Goal: Information Seeking & Learning: Understand process/instructions

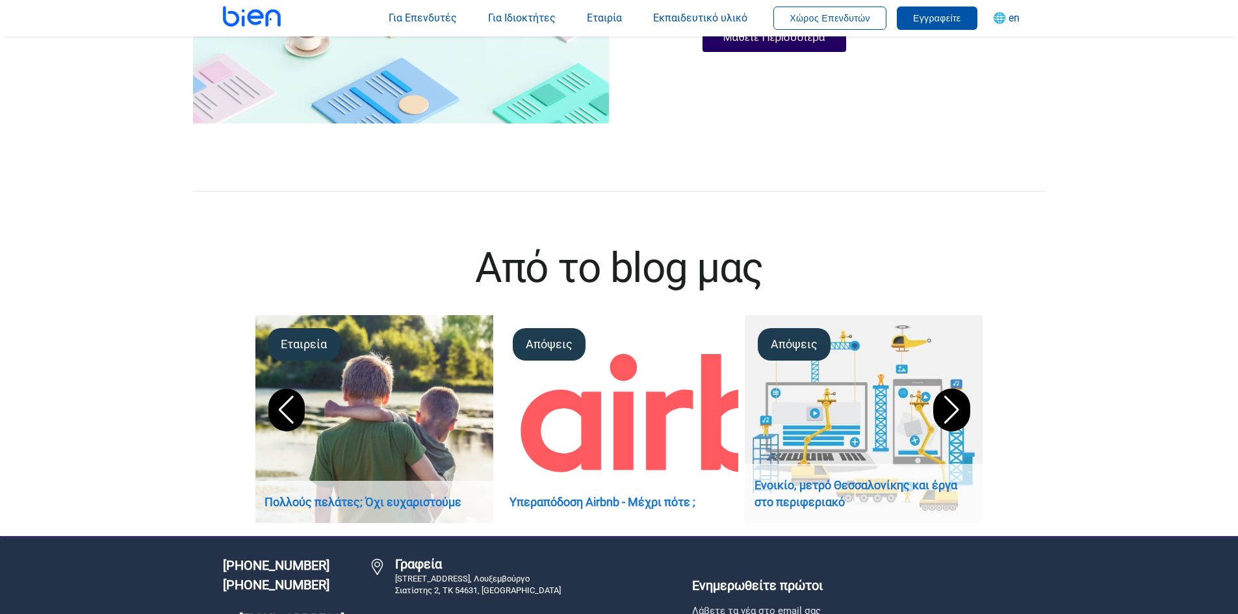
scroll to position [3573, 0]
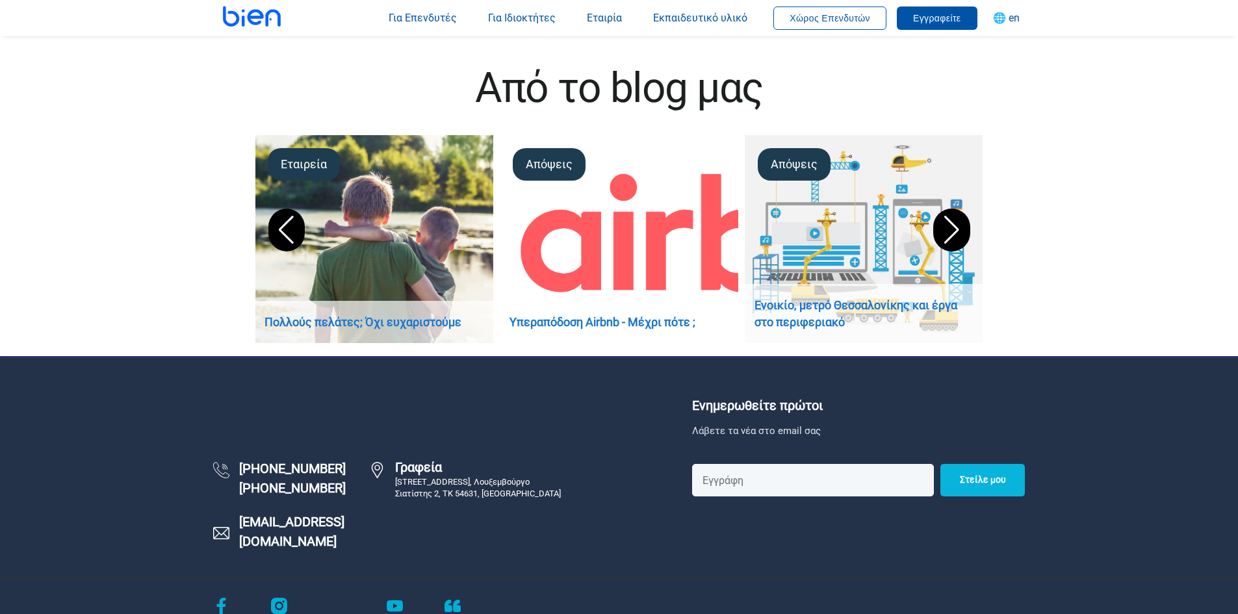
click at [959, 227] on div "Next slide" at bounding box center [951, 230] width 36 height 43
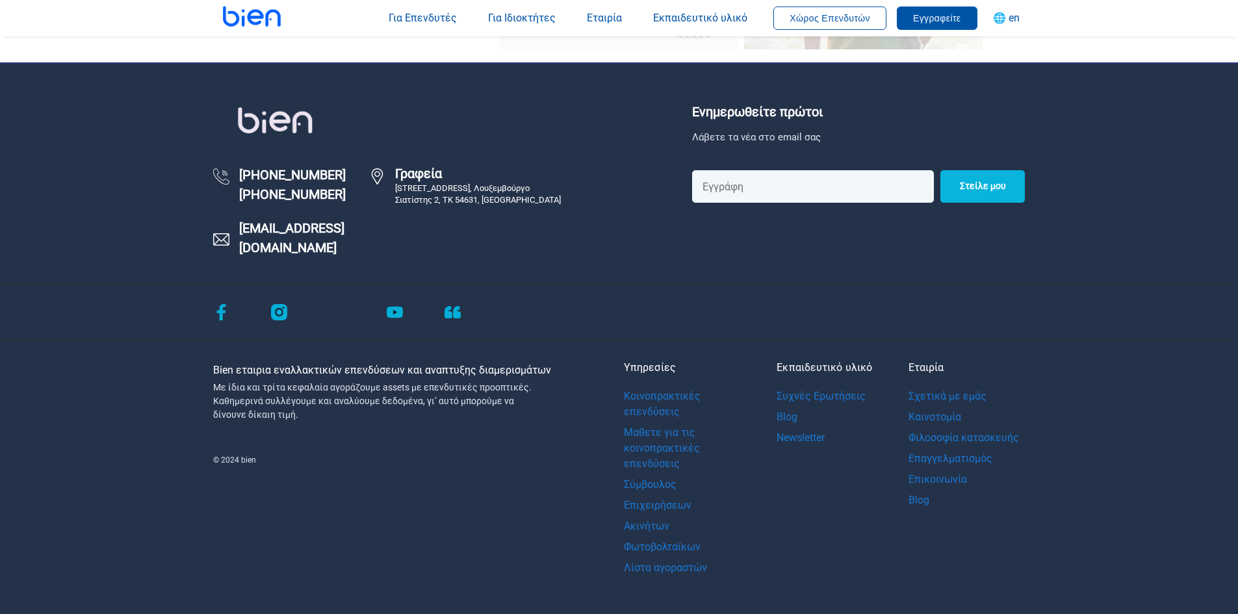
scroll to position [3870, 0]
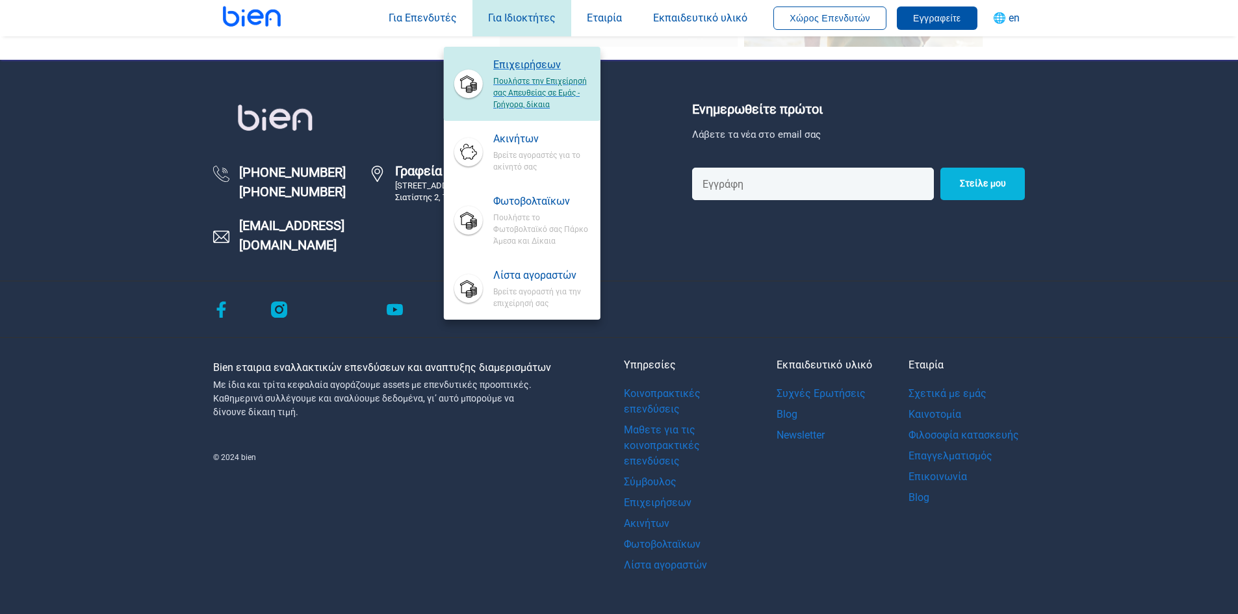
click at [534, 86] on span "Πουλήστε την Επιχείρησή σας Απευθείας σε Εμάς - Γρήγορα, δίκαια" at bounding box center [541, 92] width 96 height 38
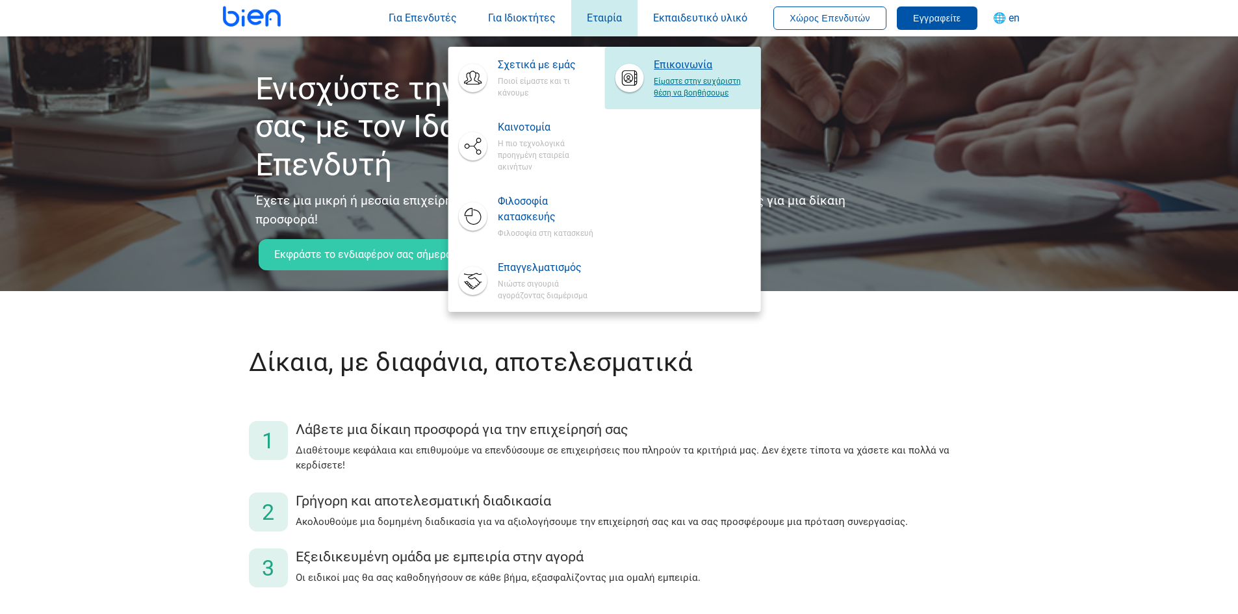
click at [667, 75] on span "Είμαστε στην ευχάριστη θέση να βοηθήσουμε" at bounding box center [702, 86] width 96 height 26
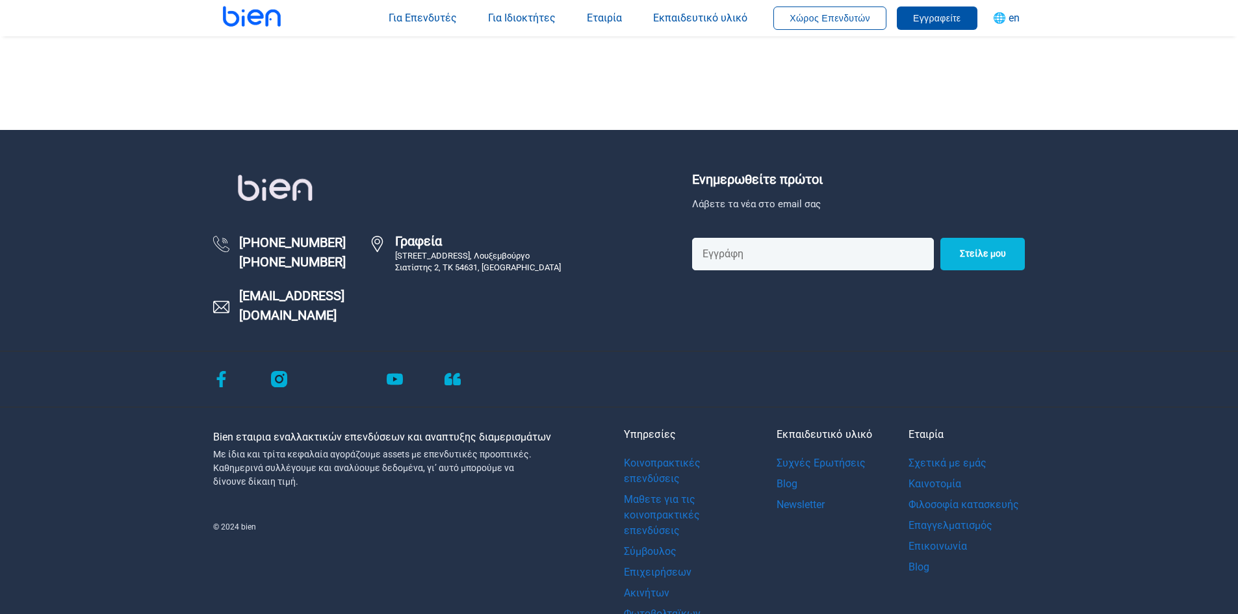
scroll to position [683, 0]
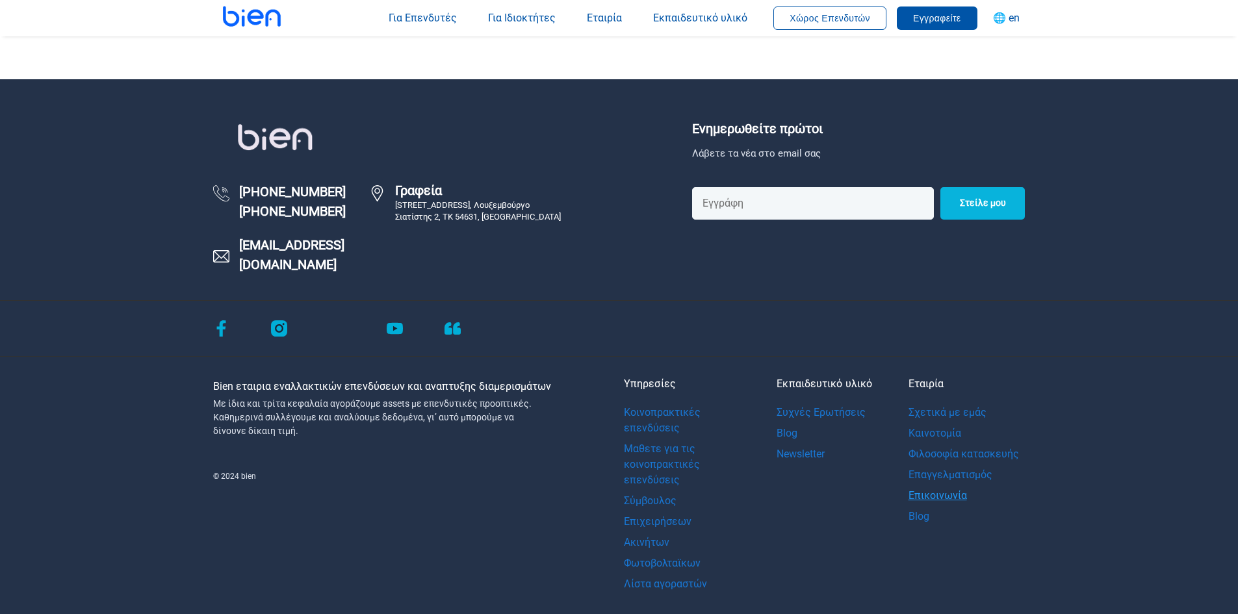
click at [938, 485] on link "Επικοινωνία" at bounding box center [963, 495] width 110 height 21
click at [936, 485] on link "Επικοινωνία" at bounding box center [963, 495] width 110 height 21
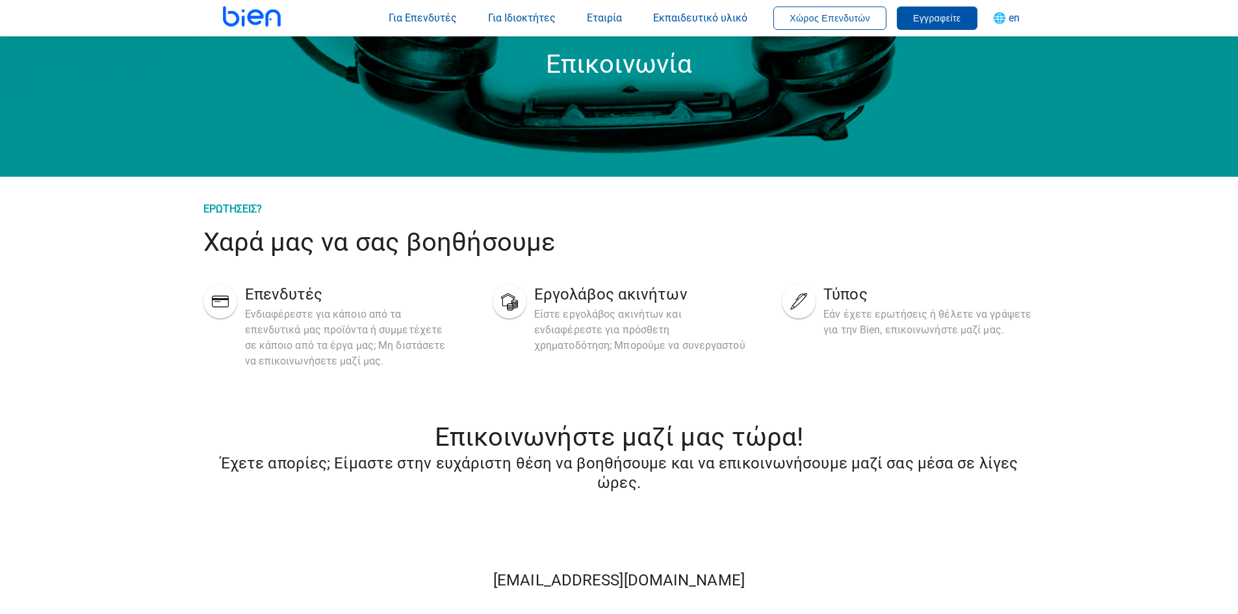
scroll to position [0, 0]
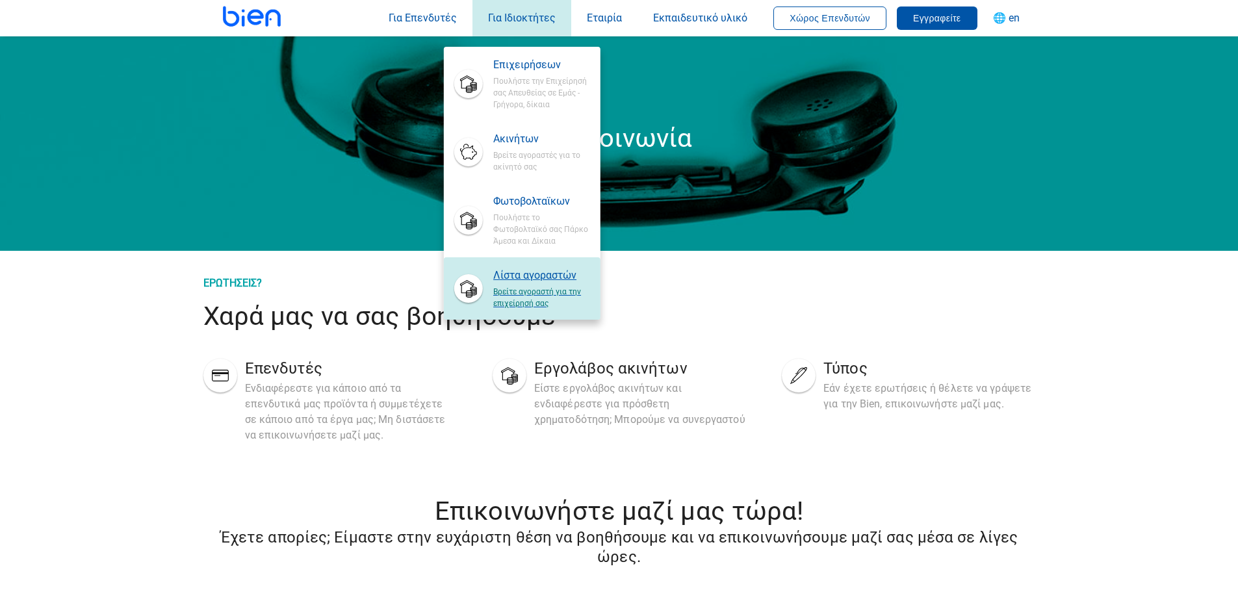
click at [508, 292] on span "Βρείτε αγοραστή για την επιχείρησή σας" at bounding box center [541, 296] width 96 height 26
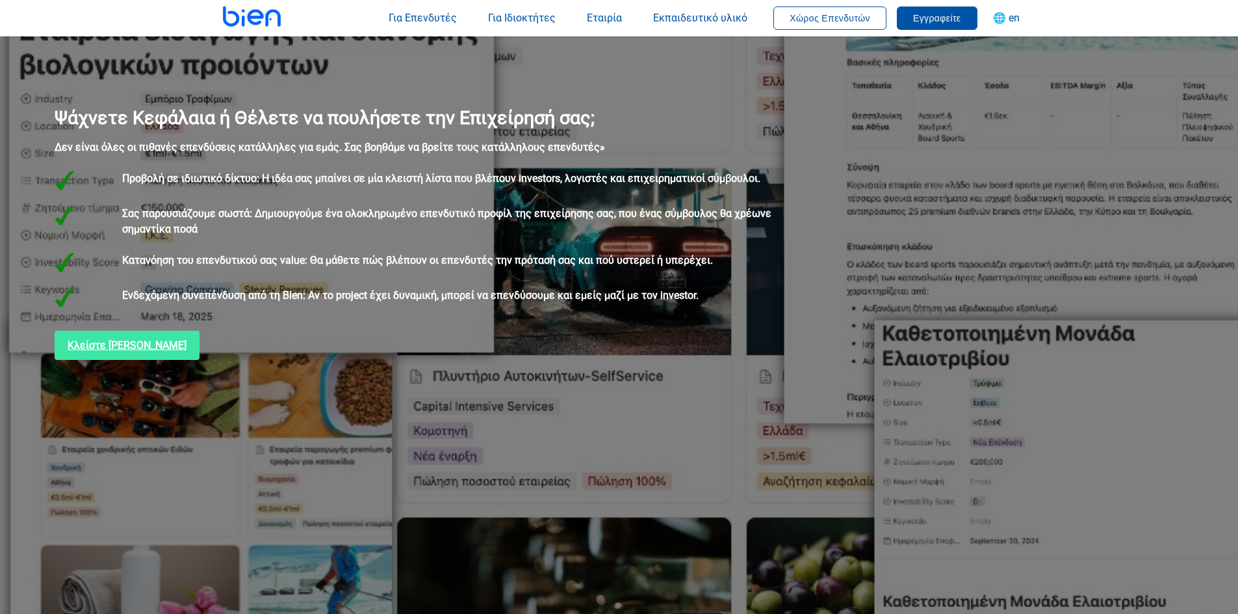
click at [170, 349] on link "Κλείστε Δωρεάν Ραντεβού" at bounding box center [127, 345] width 145 height 29
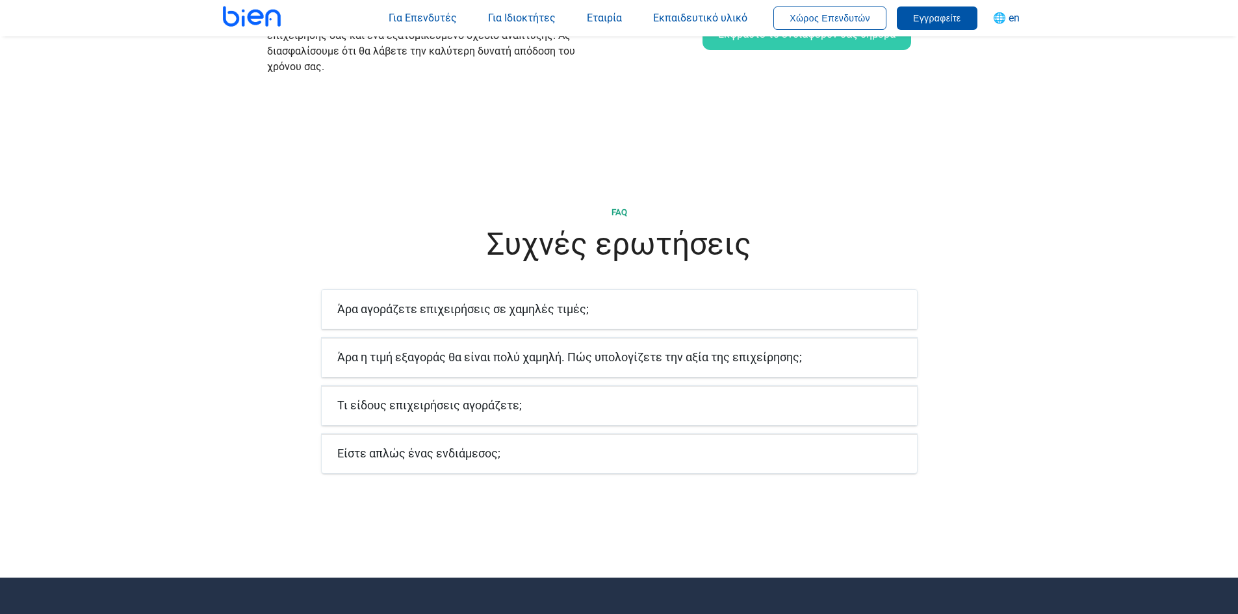
scroll to position [2534, 0]
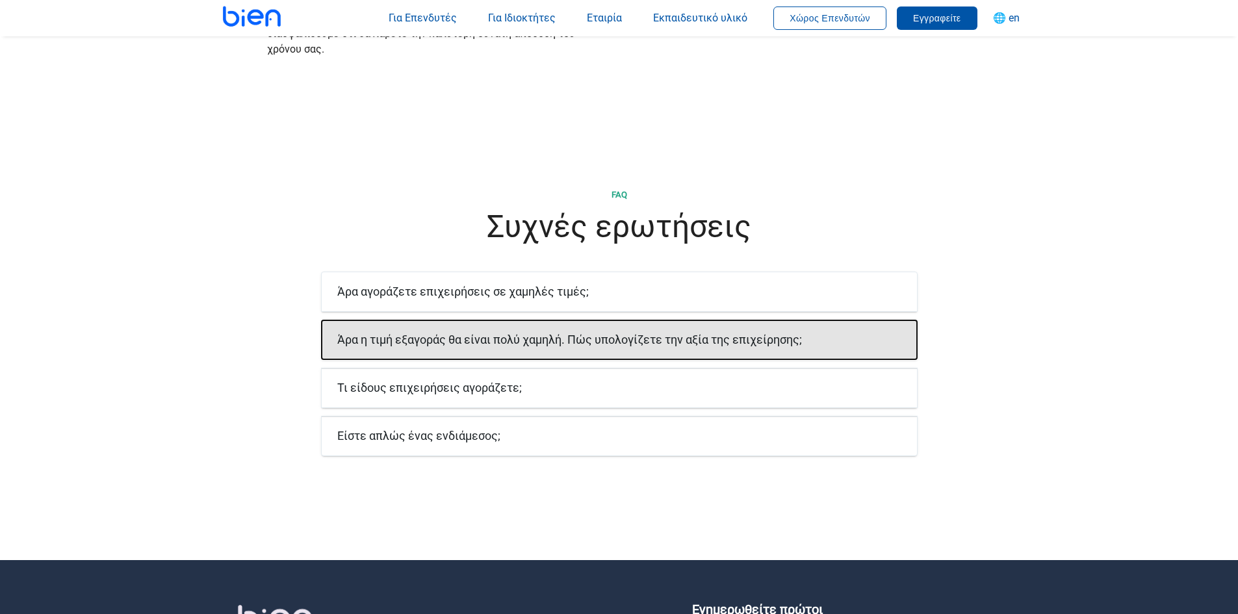
click at [838, 331] on h6 "Άρα η τιμή εξαγοράς θα είναι πολύ χαμηλή. Πώς υπολογίζετε την αξία της επιχείρη…" at bounding box center [619, 340] width 564 height 18
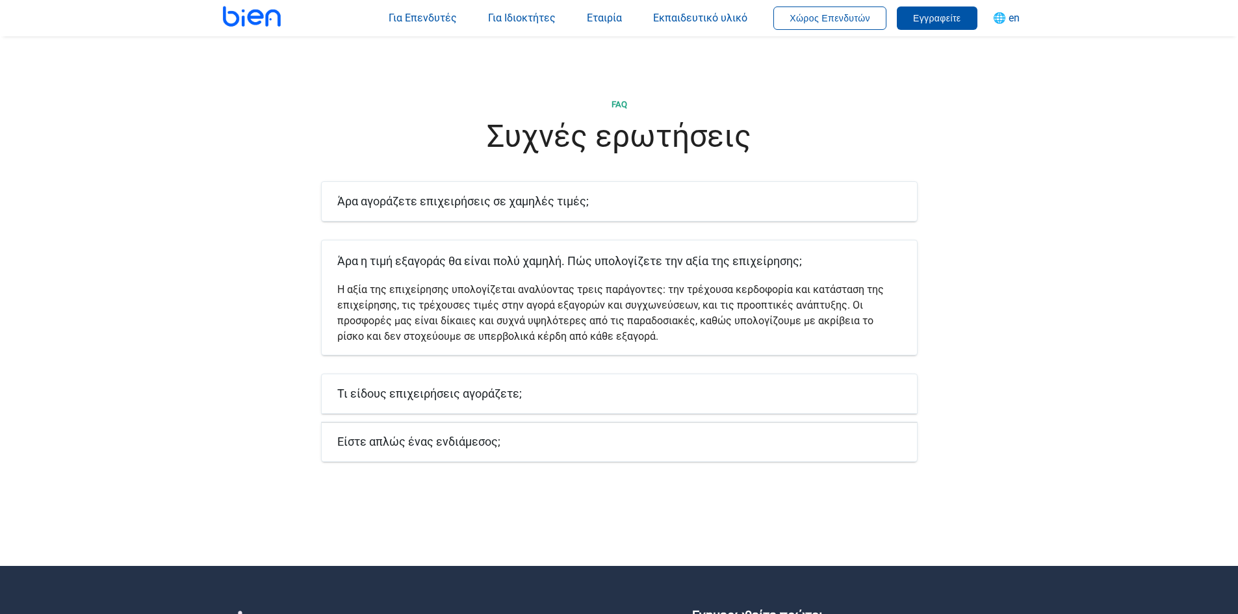
scroll to position [2729, 0]
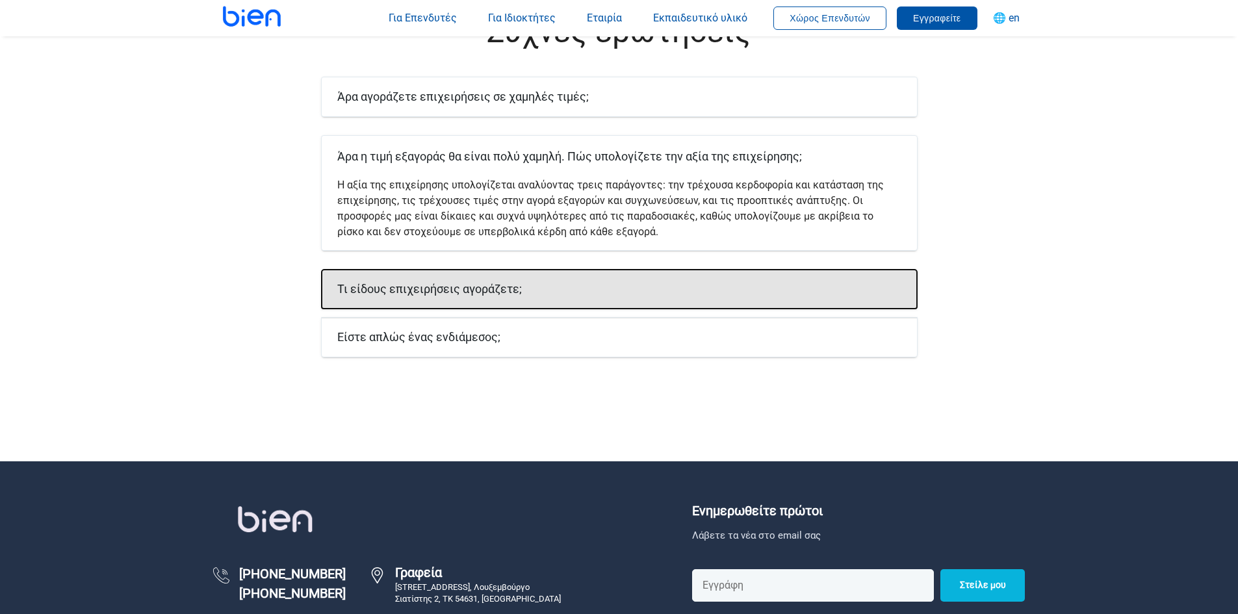
click at [771, 280] on h6 "Τι είδους επιχειρήσεις αγοράζετε;" at bounding box center [619, 289] width 564 height 18
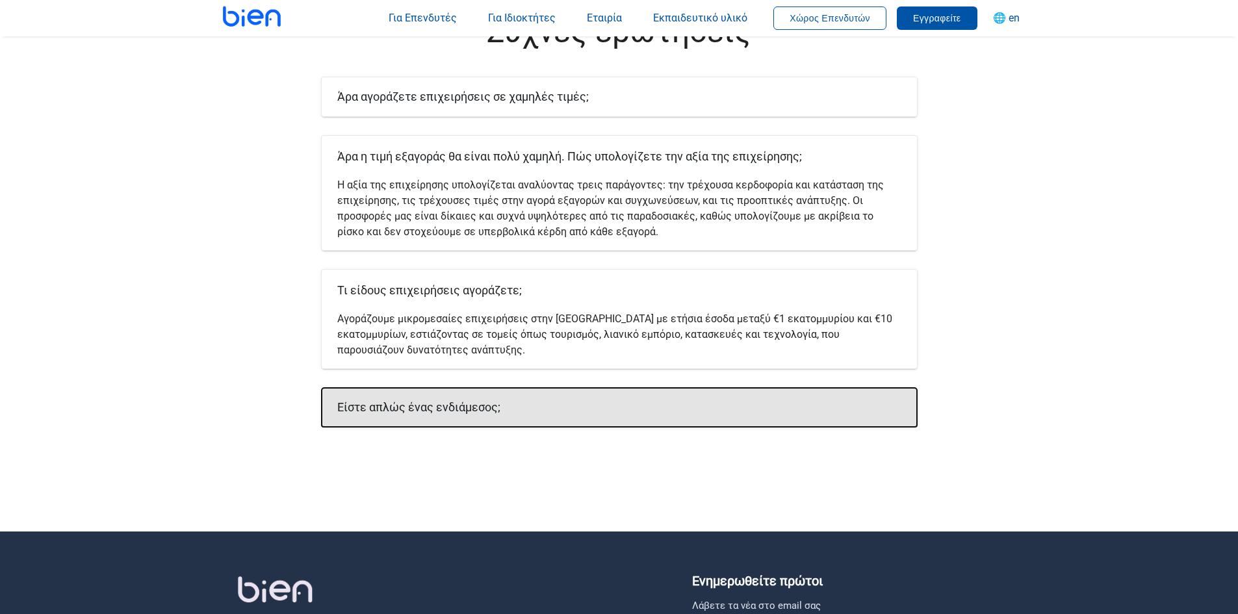
click at [708, 398] on h6 "Είστε απλώς ένας ενδιάμεσος;" at bounding box center [619, 407] width 564 height 18
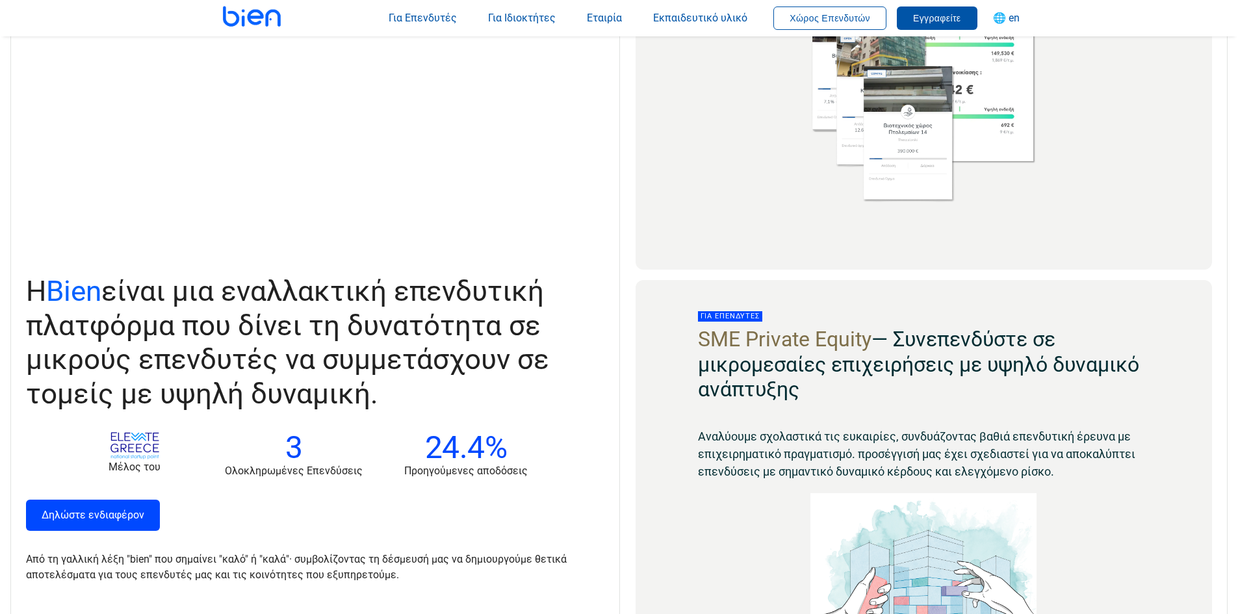
scroll to position [650, 0]
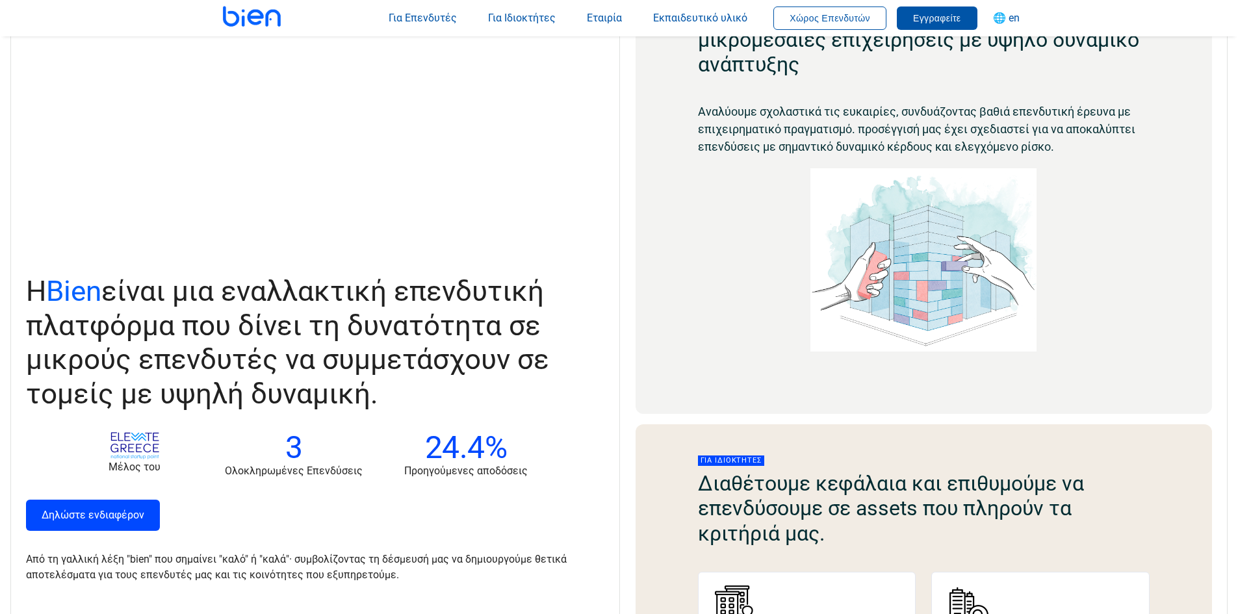
click at [119, 521] on link "Δηλώστε ενδιαφέρον" at bounding box center [93, 515] width 134 height 31
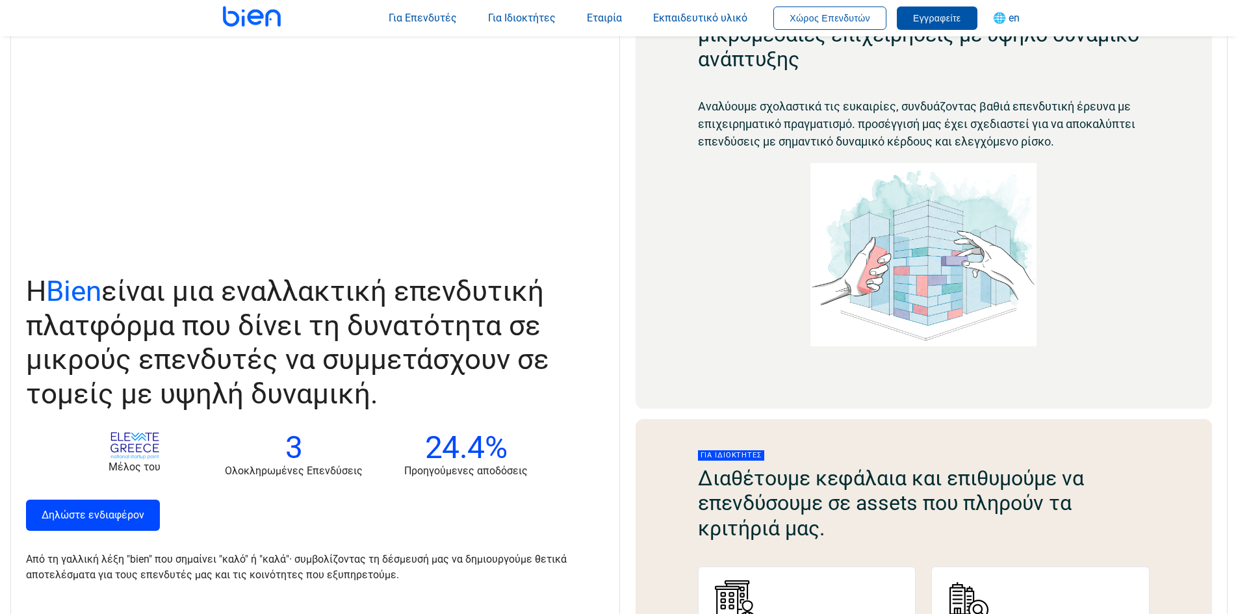
scroll to position [976, 0]
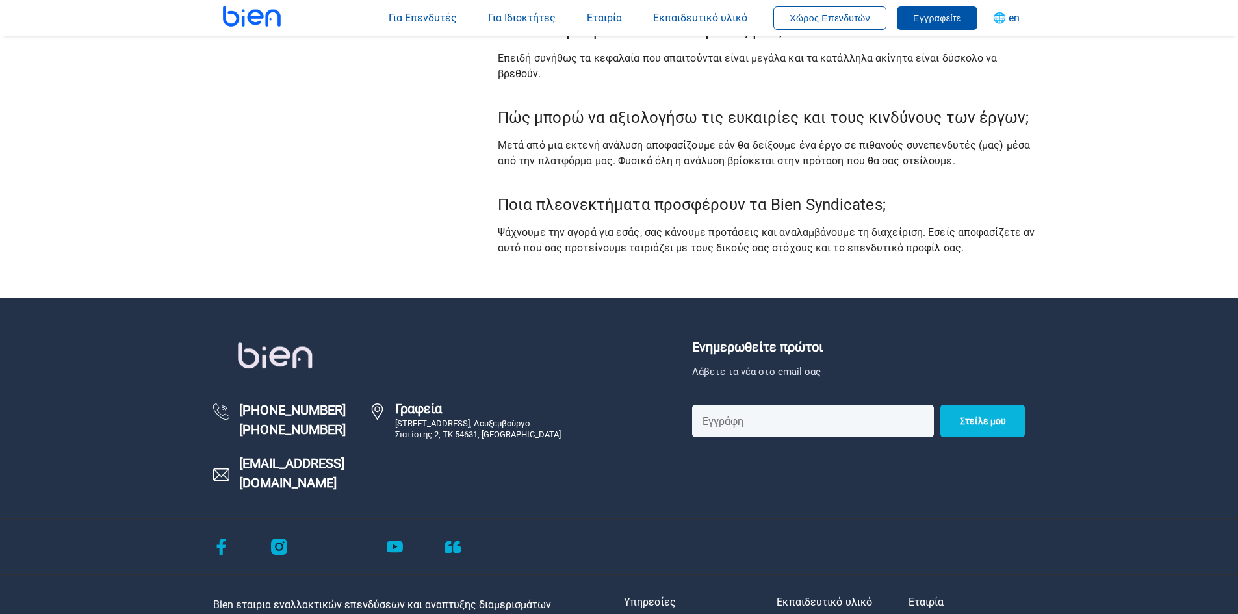
scroll to position [3313, 0]
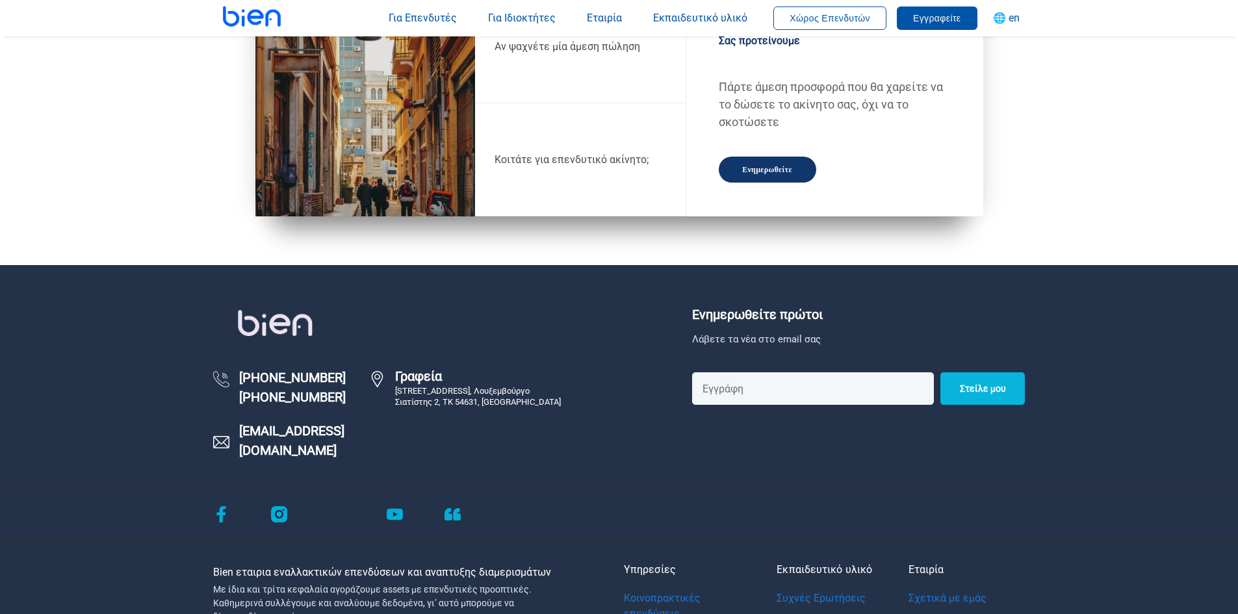
scroll to position [1624, 0]
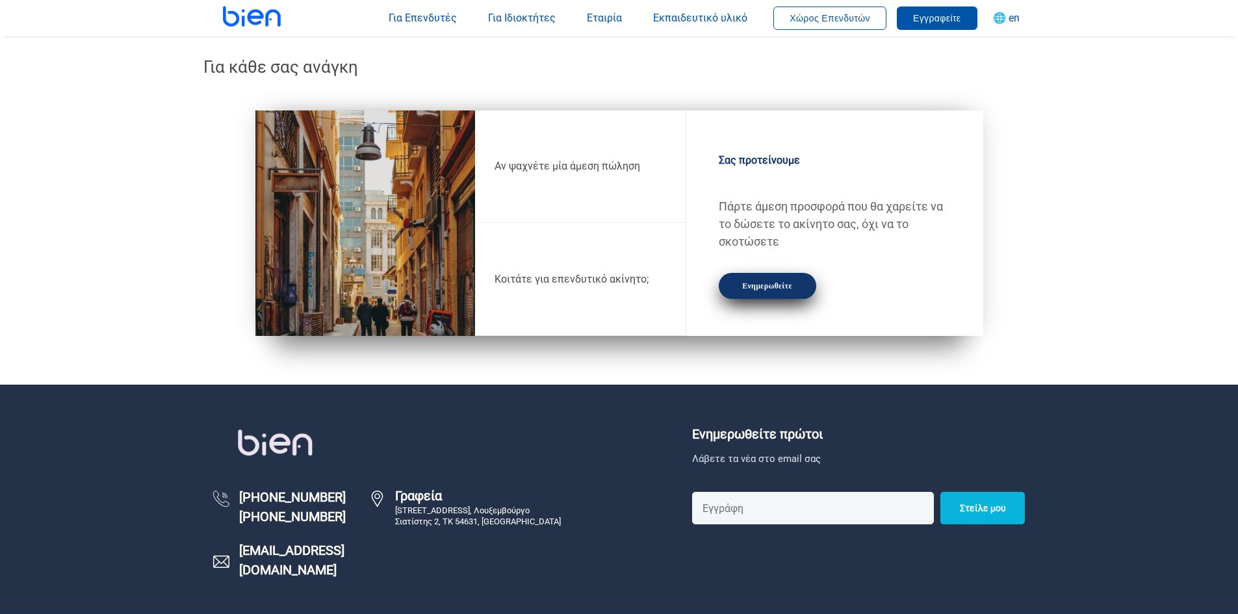
click at [761, 280] on link "Ενημερωθείτε" at bounding box center [767, 286] width 97 height 26
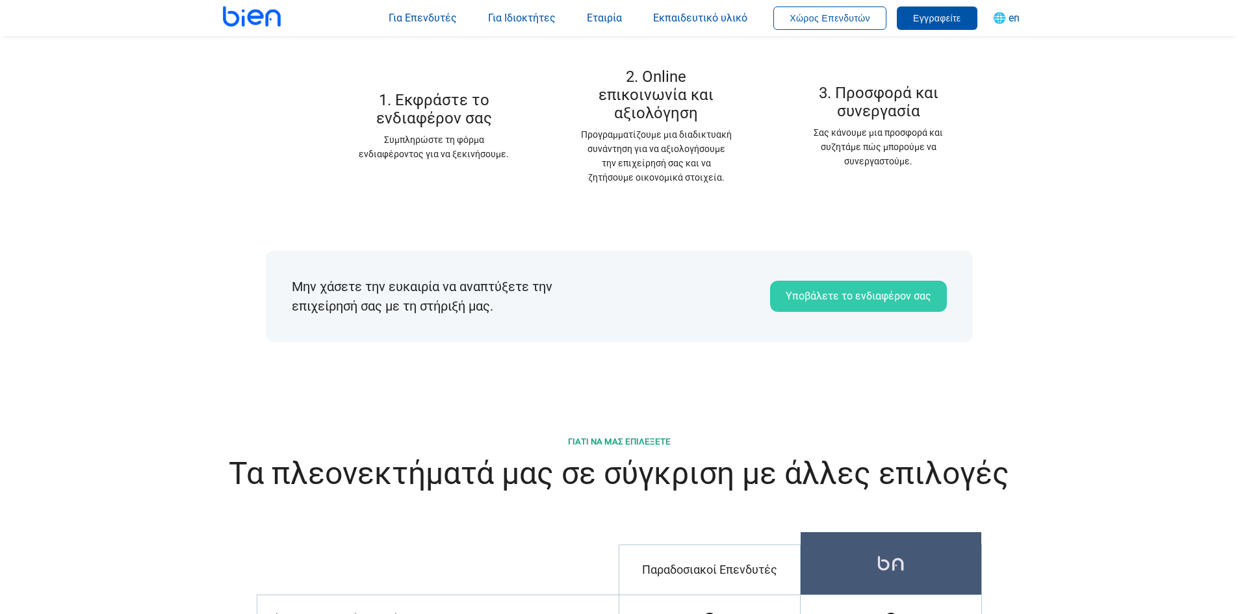
scroll to position [1949, 0]
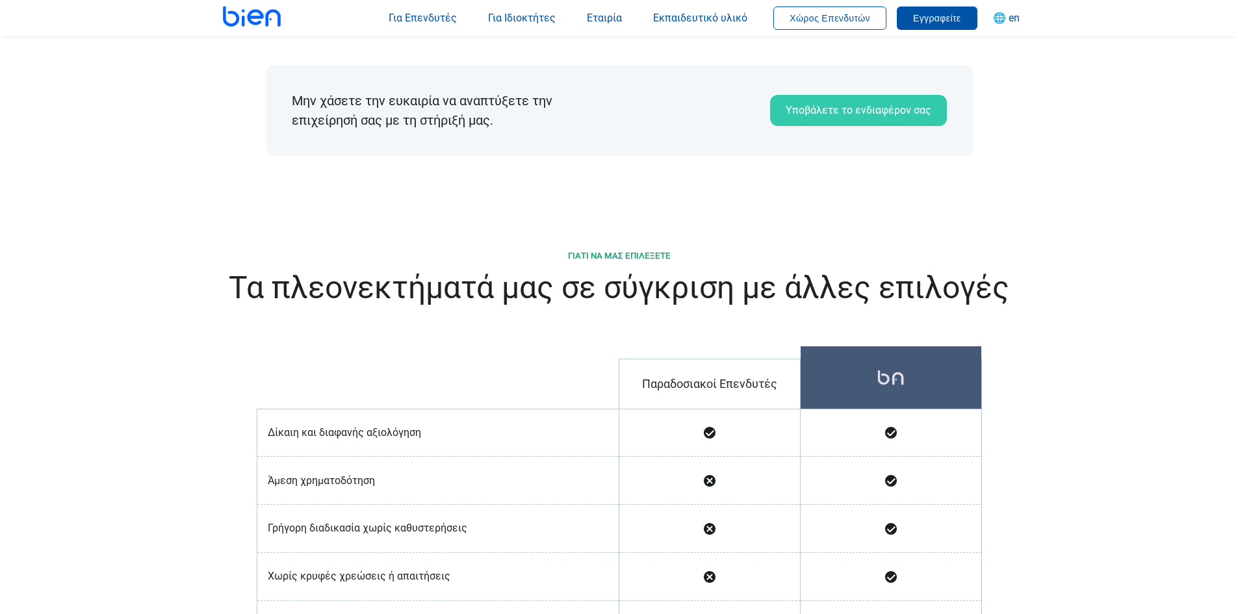
scroll to position [1819, 0]
